Goal: Find specific page/section: Find specific page/section

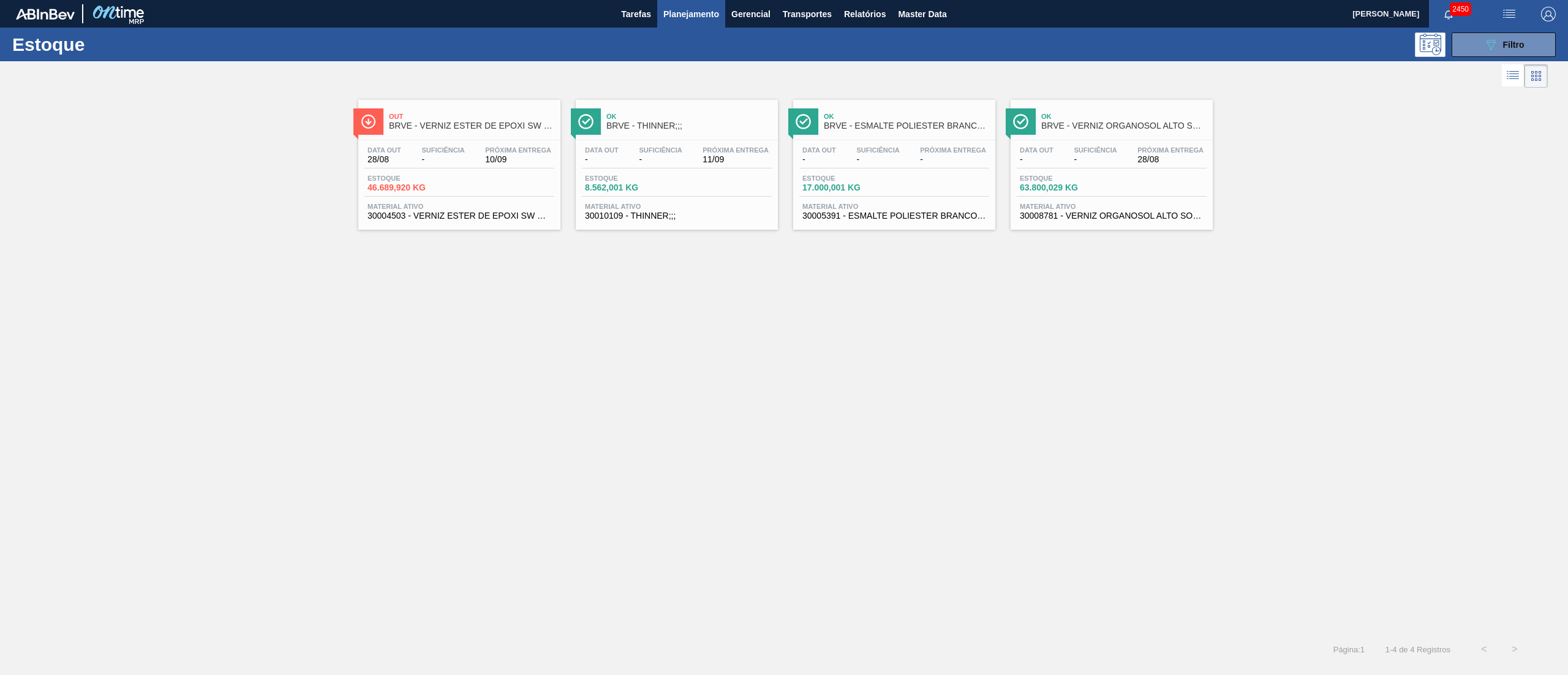
click at [783, 69] on icon at bounding box center [1512, 75] width 14 height 14
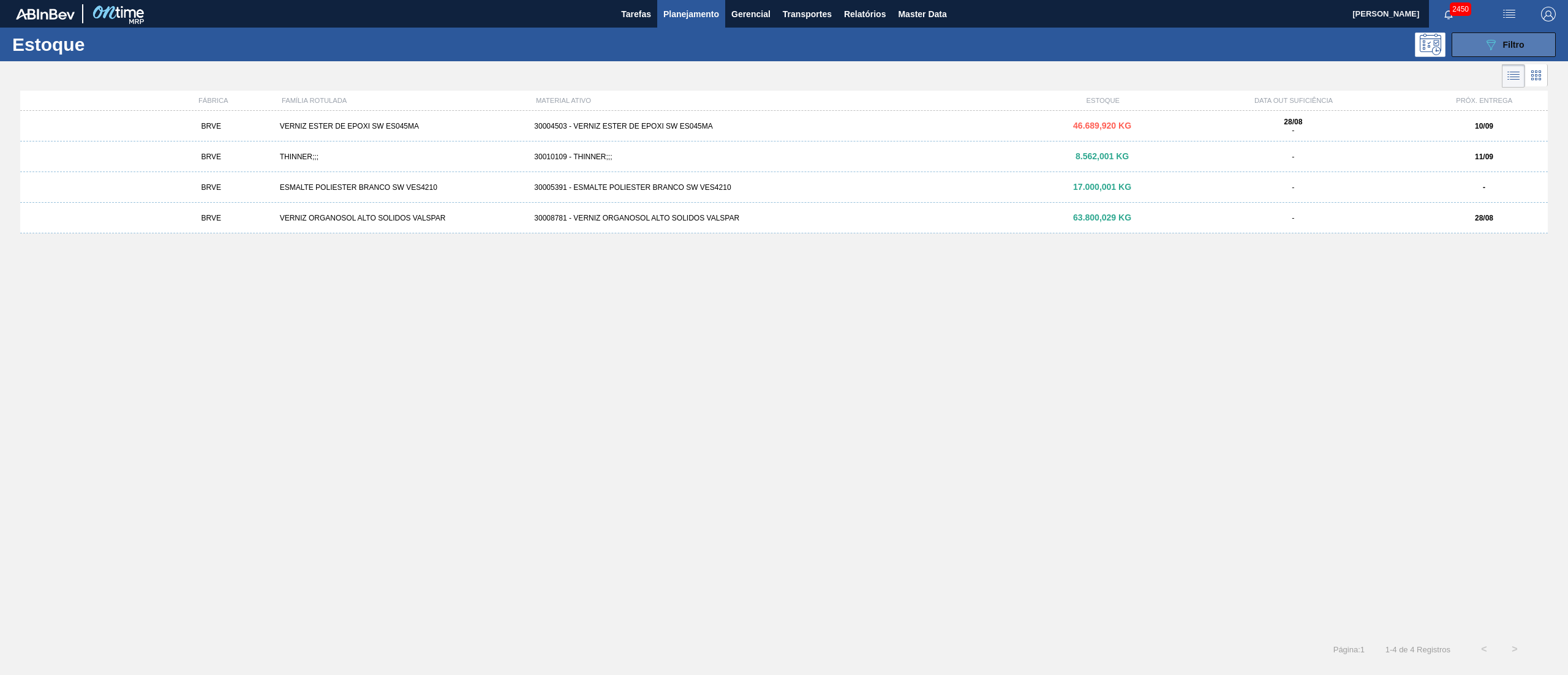
click at [783, 51] on button "089F7B8B-B2A5-4AFE-B5C0-19BA573D28AC Filtro" at bounding box center [1504, 44] width 104 height 24
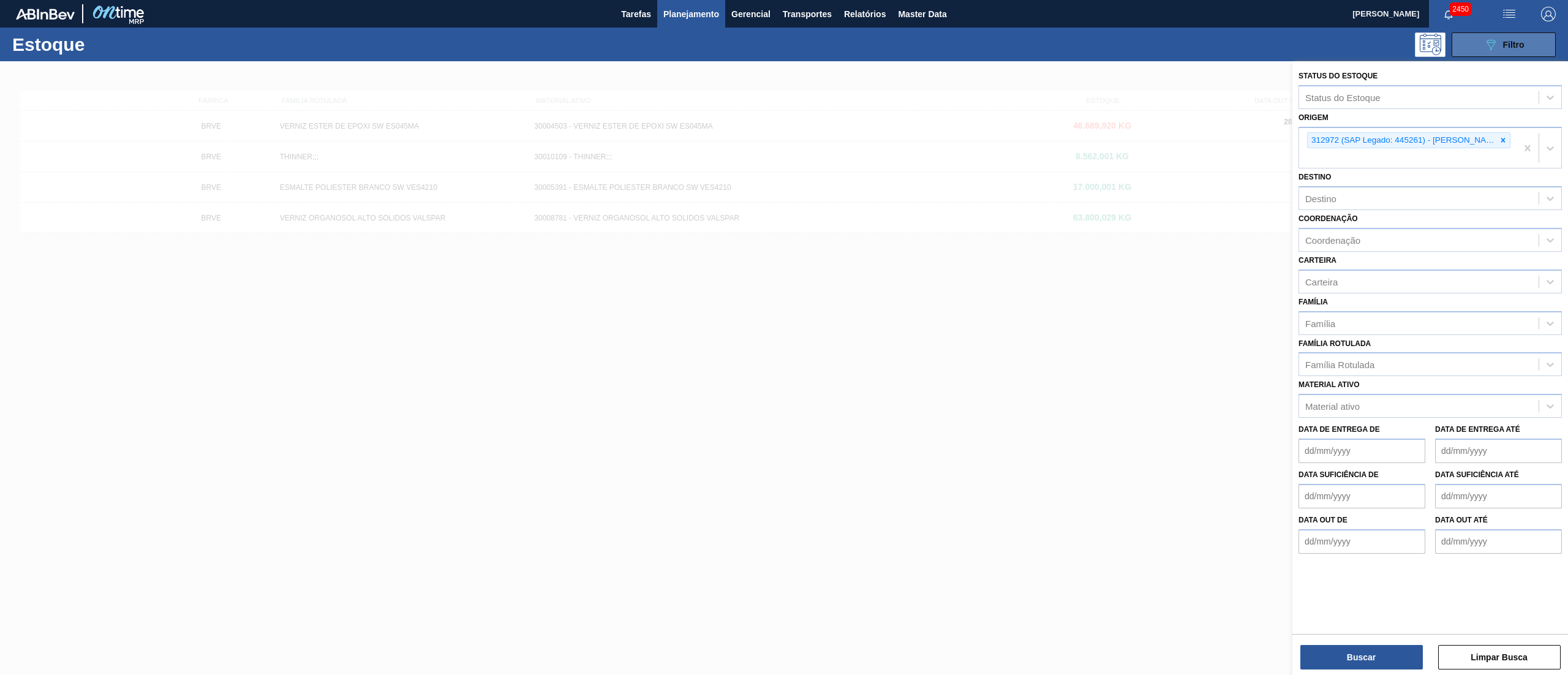
click at [783, 53] on button "089F7B8B-B2A5-4AFE-B5C0-19BA573D28AC Filtro" at bounding box center [1504, 44] width 104 height 24
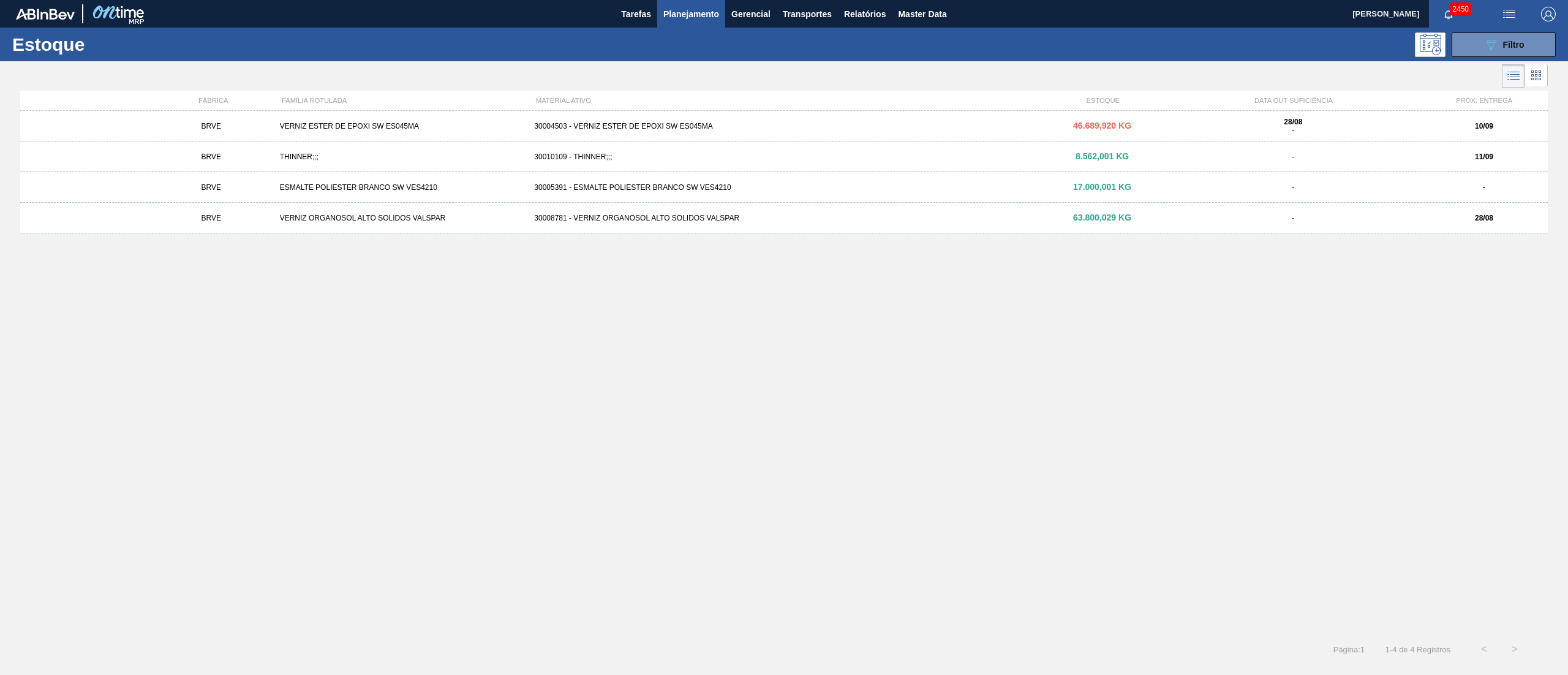
click at [783, 77] on icon at bounding box center [1535, 75] width 14 height 14
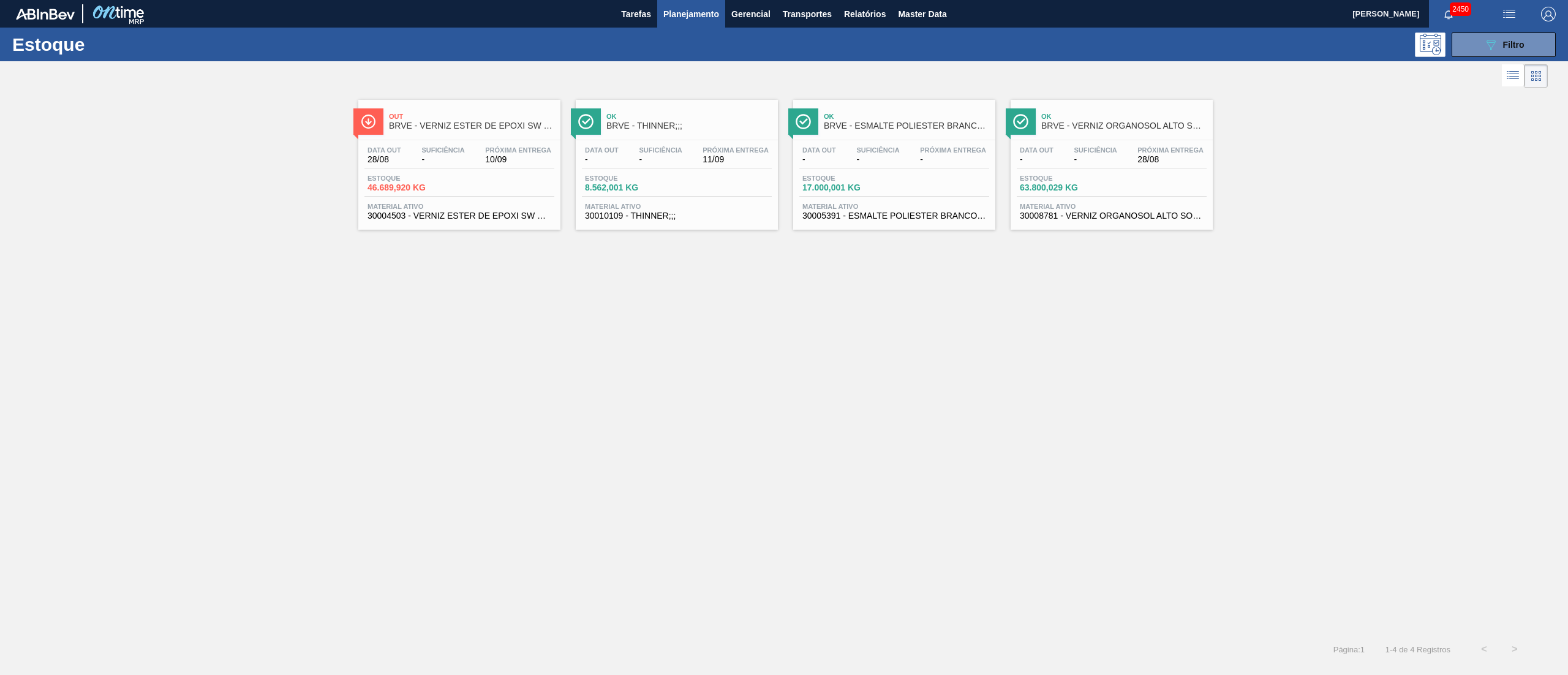
click at [783, 27] on div "2450" at bounding box center [1459, 14] width 61 height 28
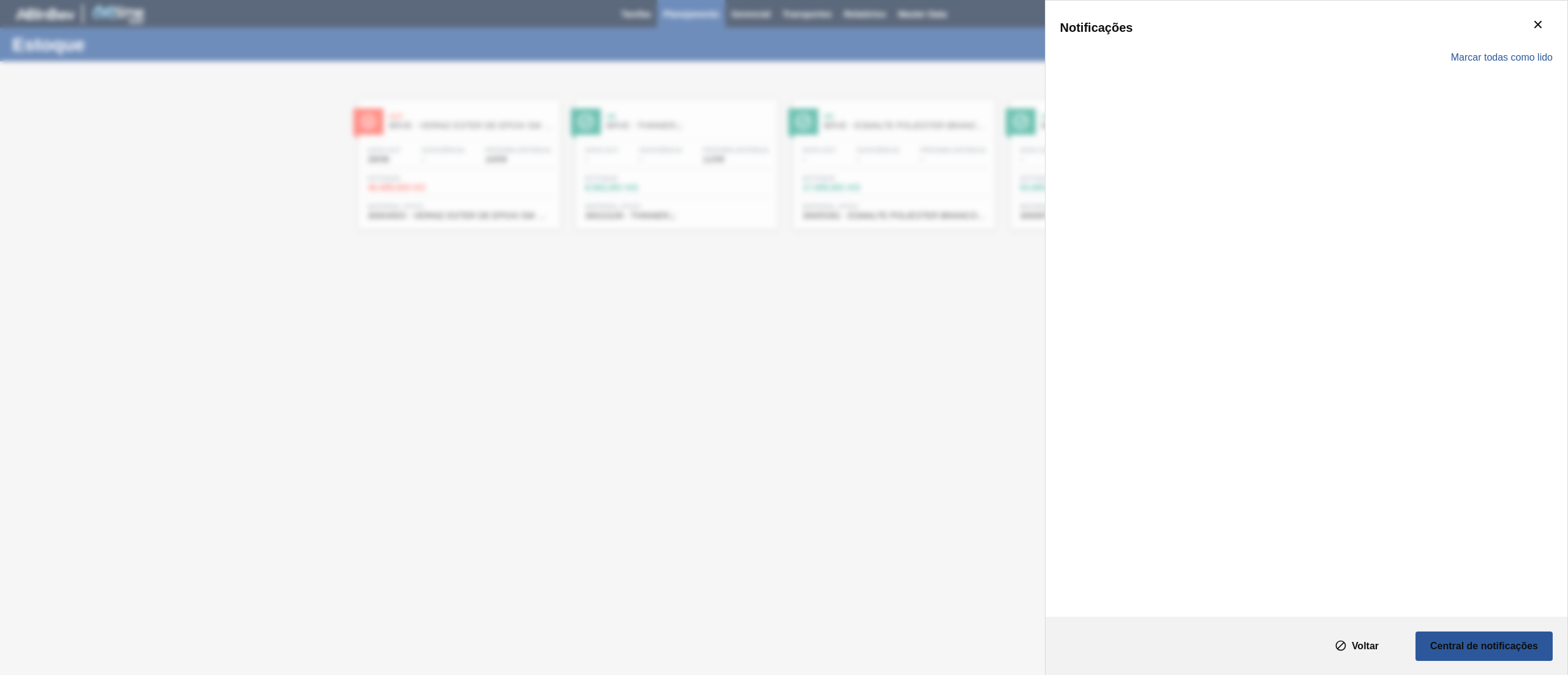
click at [783, 43] on div "Marcar todas como lido" at bounding box center [1306, 58] width 493 height 36
drag, startPoint x: 809, startPoint y: 288, endPoint x: 819, endPoint y: 294, distance: 11.7
click at [783, 294] on div "Notificações Marcar todas como lido" at bounding box center [784, 338] width 1568 height 675
drag, startPoint x: 1549, startPoint y: 41, endPoint x: 1537, endPoint y: 41, distance: 12.0
click at [783, 41] on button "botão de ícone" at bounding box center [1538, 49] width 29 height 29
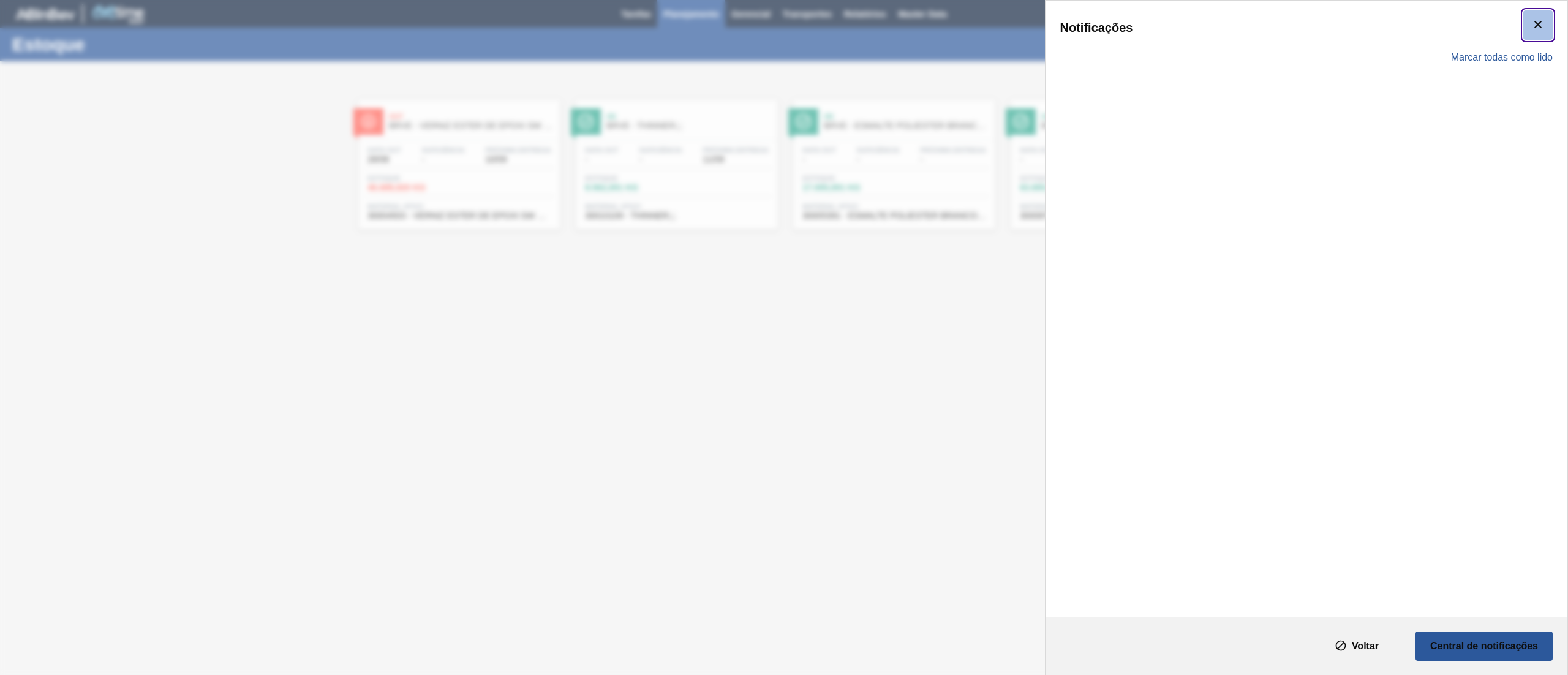
click at [783, 29] on icon "botão de ícone" at bounding box center [1537, 24] width 14 height 14
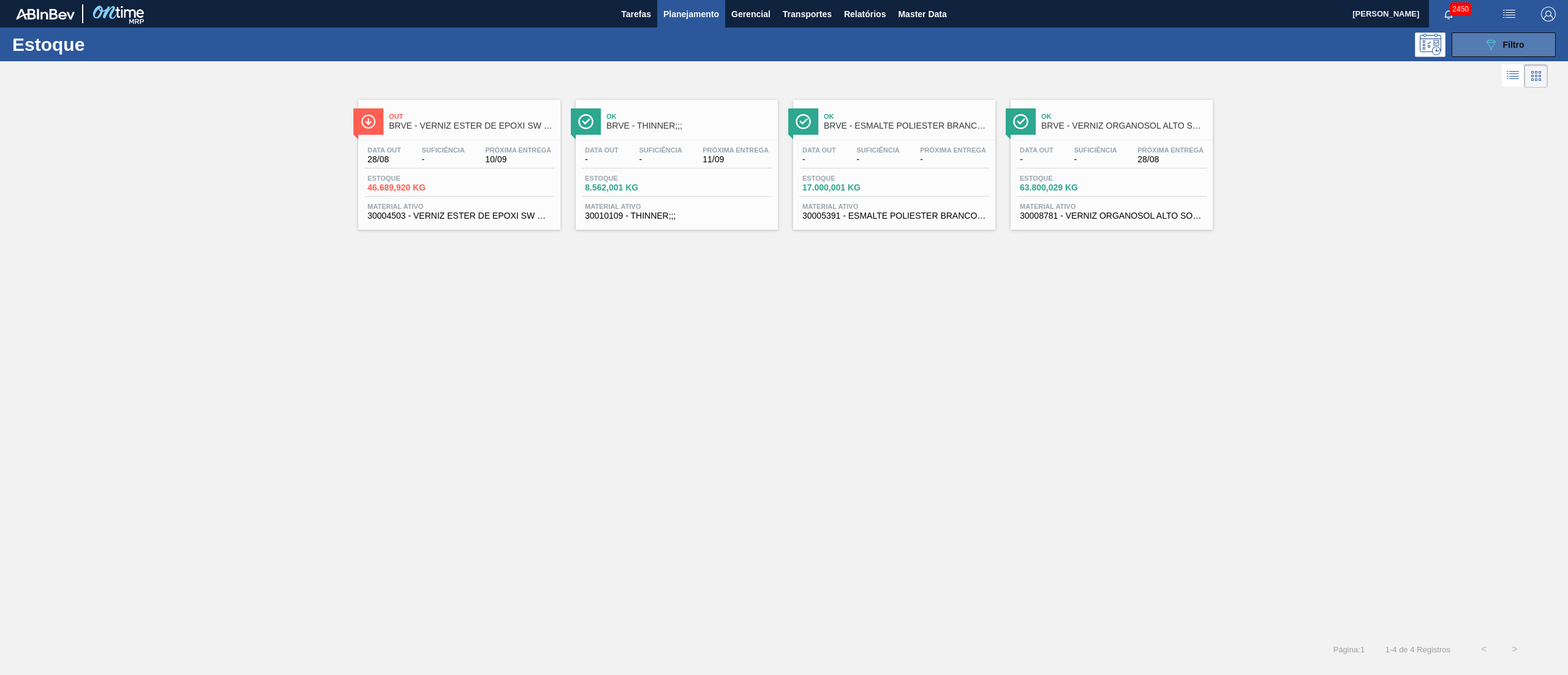
click at [783, 51] on button "089F7B8B-B2A5-4AFE-B5C0-19BA573D28AC Filtro" at bounding box center [1504, 44] width 104 height 24
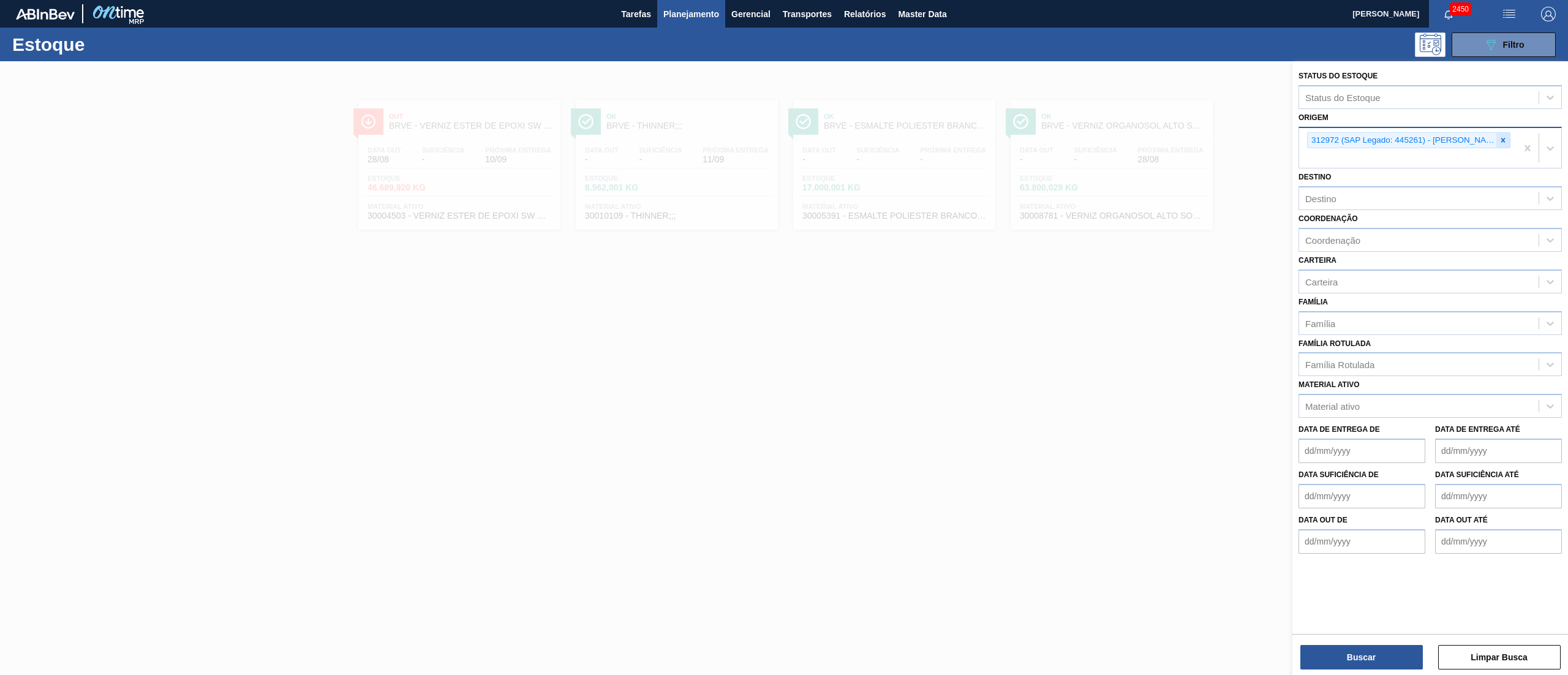
click at [783, 140] on icon at bounding box center [1503, 140] width 9 height 9
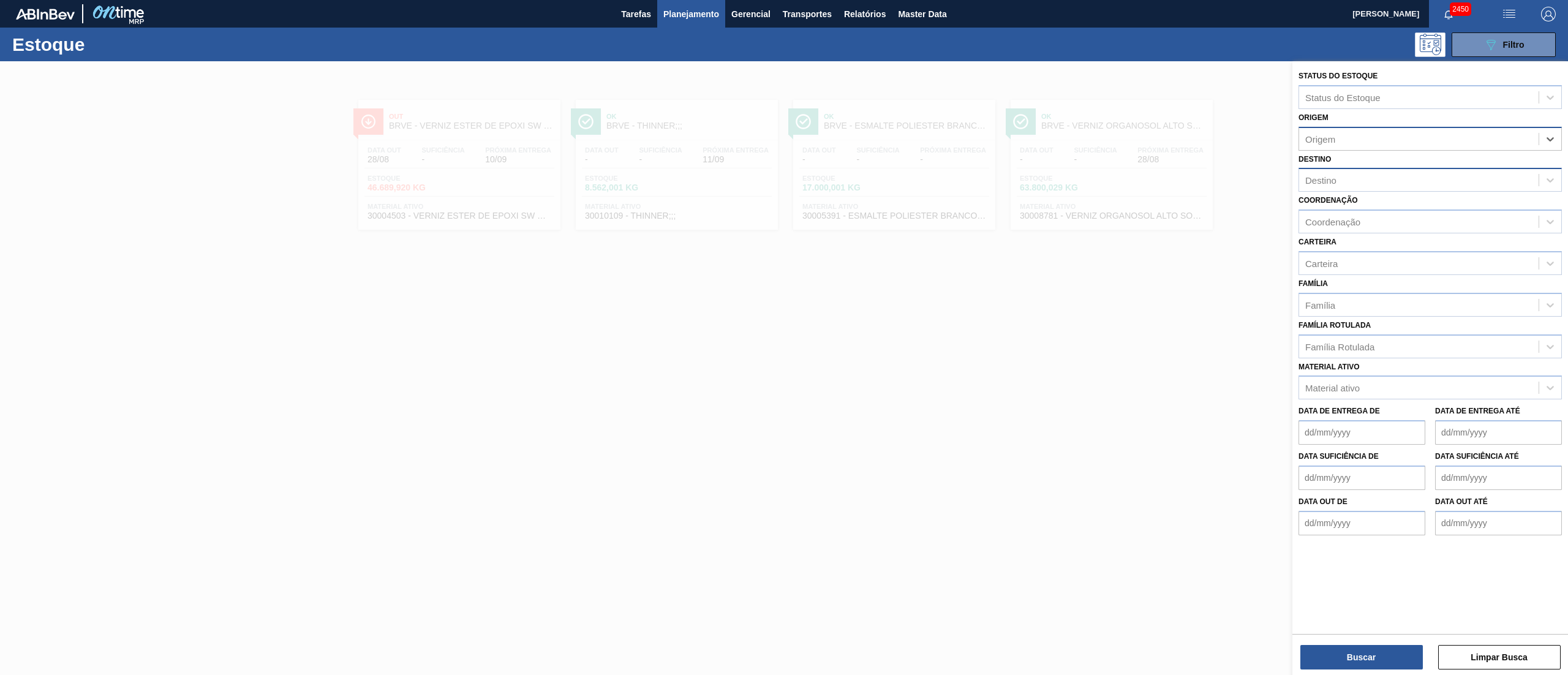
click at [783, 173] on div "Destino" at bounding box center [1418, 180] width 240 height 18
type input "brv3"
drag, startPoint x: 1348, startPoint y: 196, endPoint x: 1349, endPoint y: 205, distance: 9.1
click at [783, 205] on div "BRV3 - Vidros Rio" at bounding box center [1430, 210] width 264 height 28
click at [783, 205] on div "BRV3 - Vidros Rio" at bounding box center [1430, 210] width 264 height 23
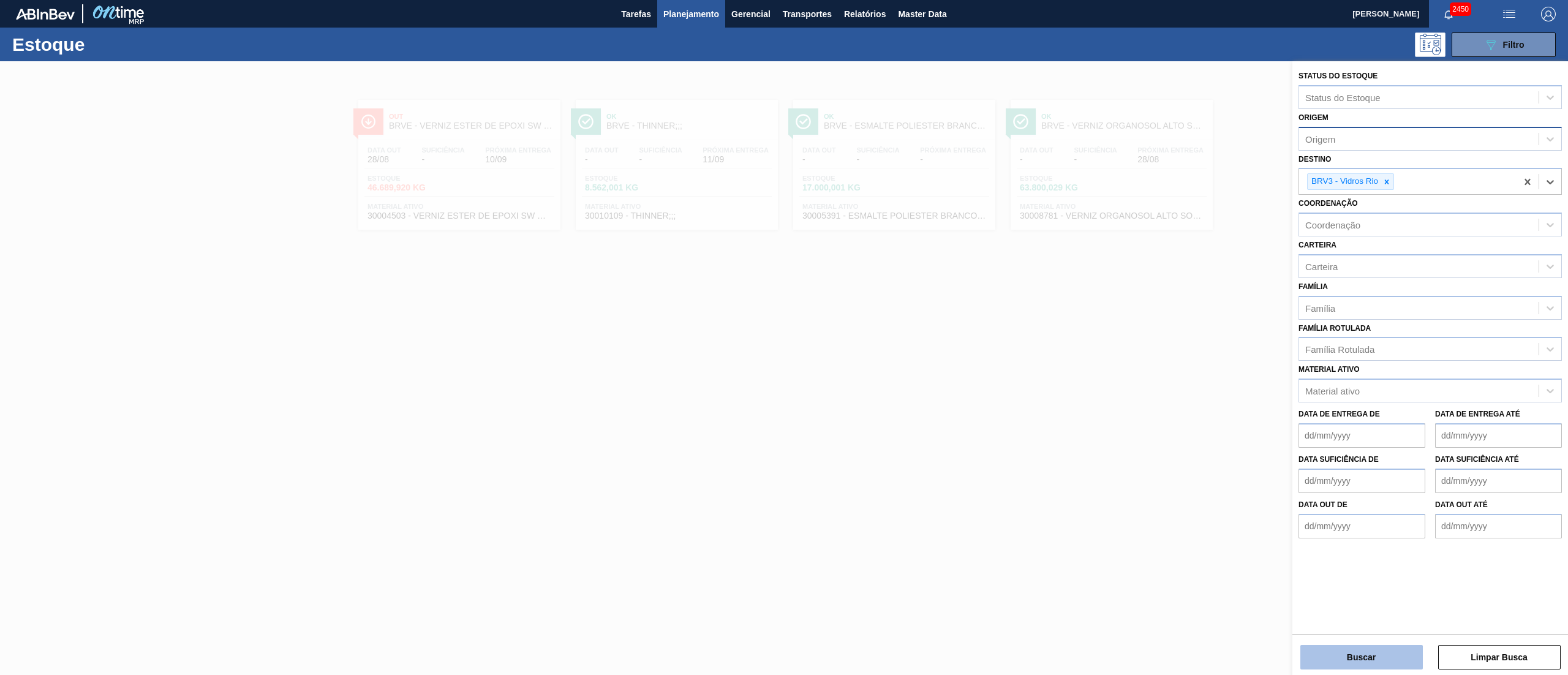
click at [783, 337] on button "Buscar" at bounding box center [1361, 657] width 123 height 24
